Goal: Information Seeking & Learning: Learn about a topic

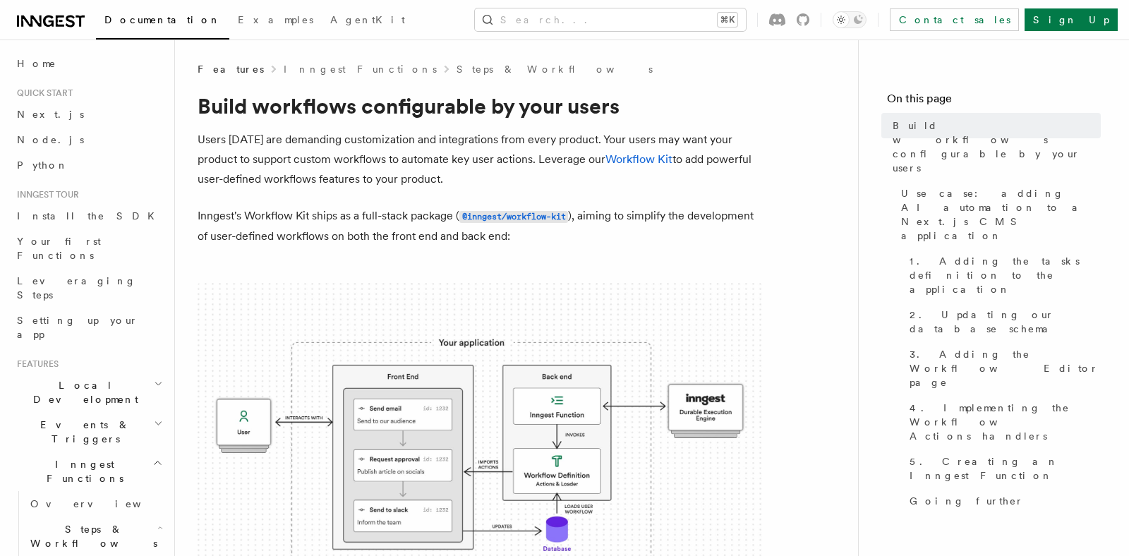
scroll to position [325, 0]
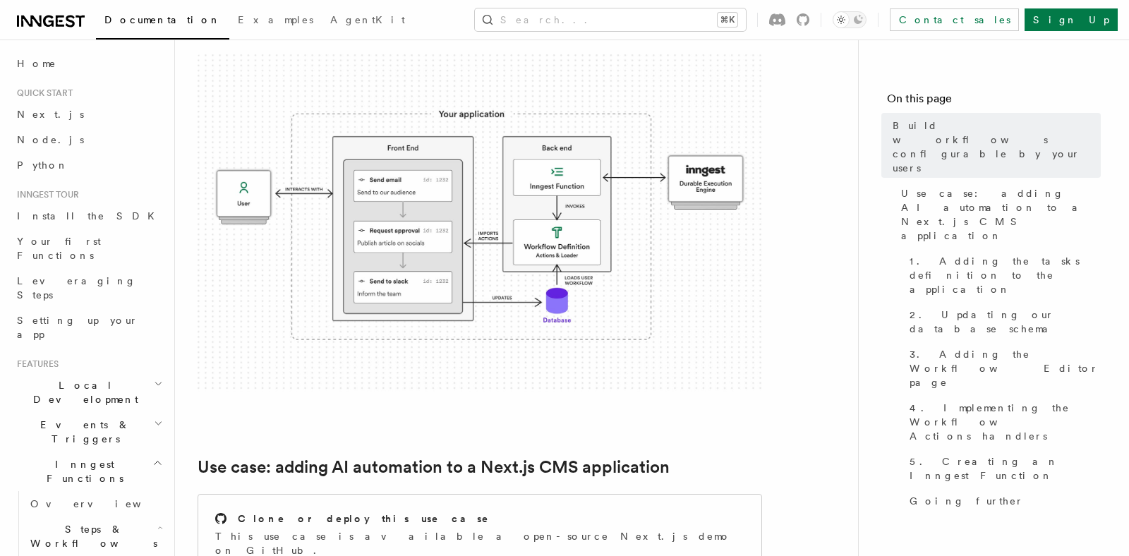
scroll to position [115, 0]
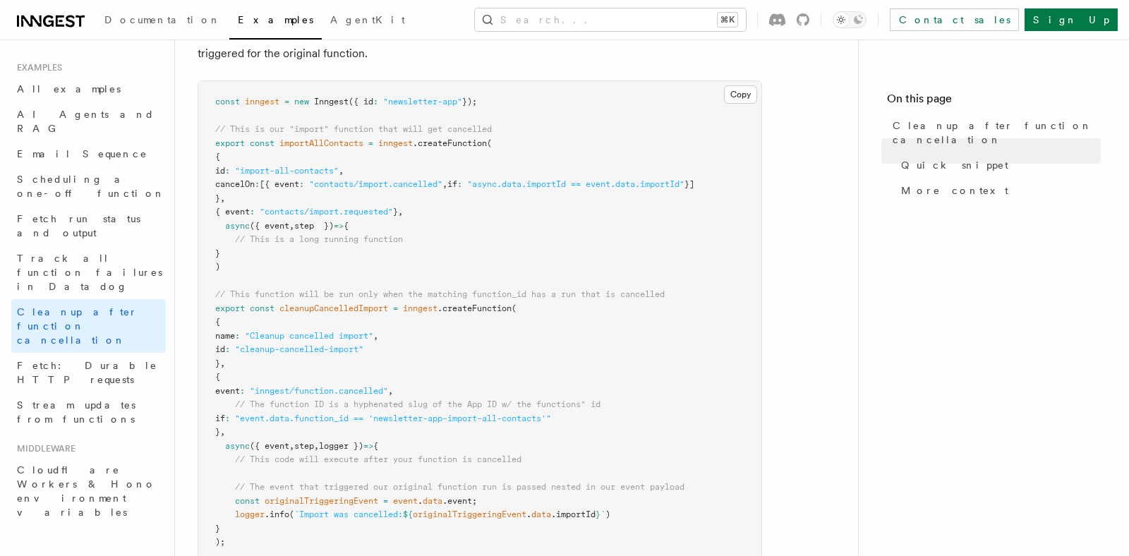
click at [577, 153] on pre "const inngest = new Inngest ({ id : "newsletter-app" }); // This is our "import…" at bounding box center [479, 322] width 563 height 483
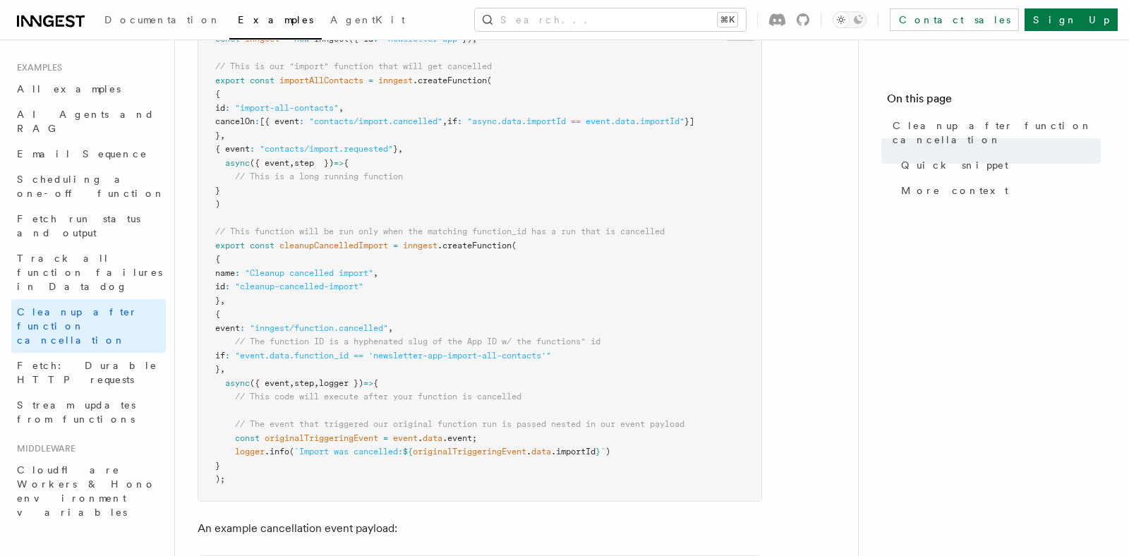
scroll to position [334, 0]
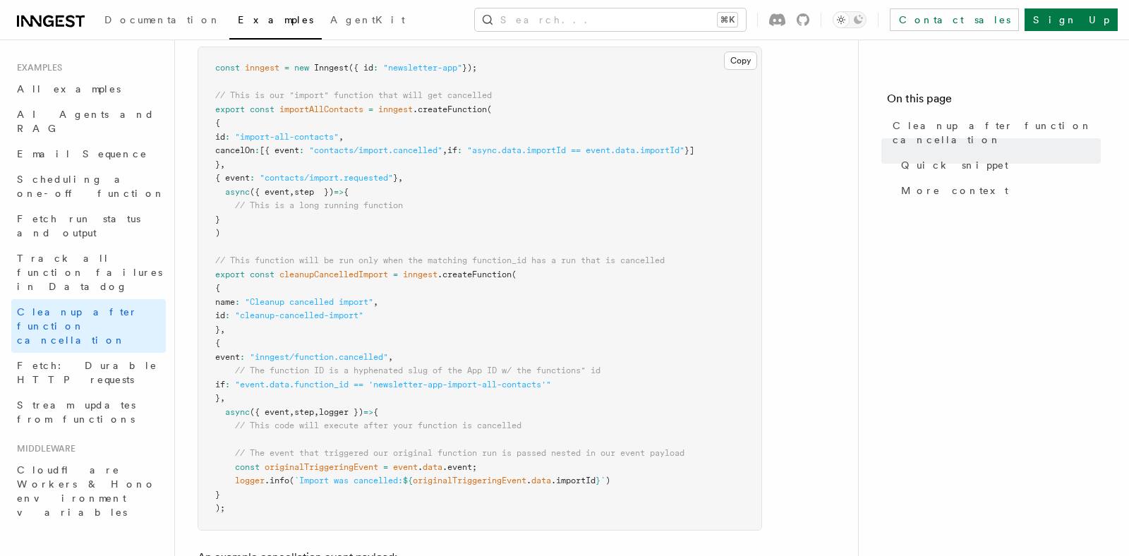
click at [553, 205] on pre "const inngest = new Inngest ({ id : "newsletter-app" }); // This is our "import…" at bounding box center [479, 288] width 563 height 483
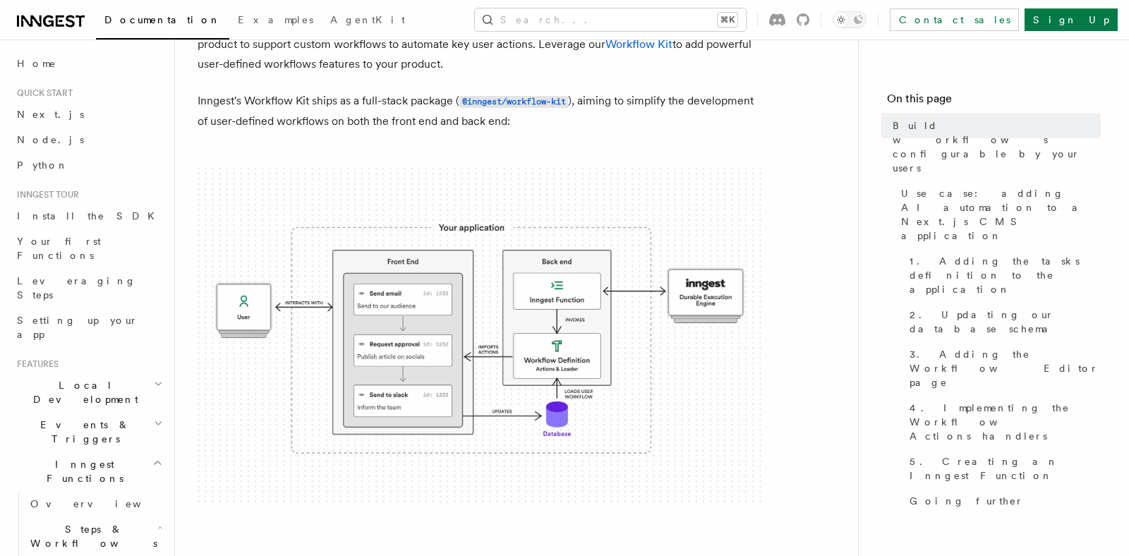
click at [495, 8] on div "Search... ⌘K Contact sales Sign Up" at bounding box center [783, 19] width 671 height 23
click at [475, 13] on div "Search... ⌘K Contact sales Sign Up" at bounding box center [783, 19] width 671 height 23
